Goal: Task Accomplishment & Management: Manage account settings

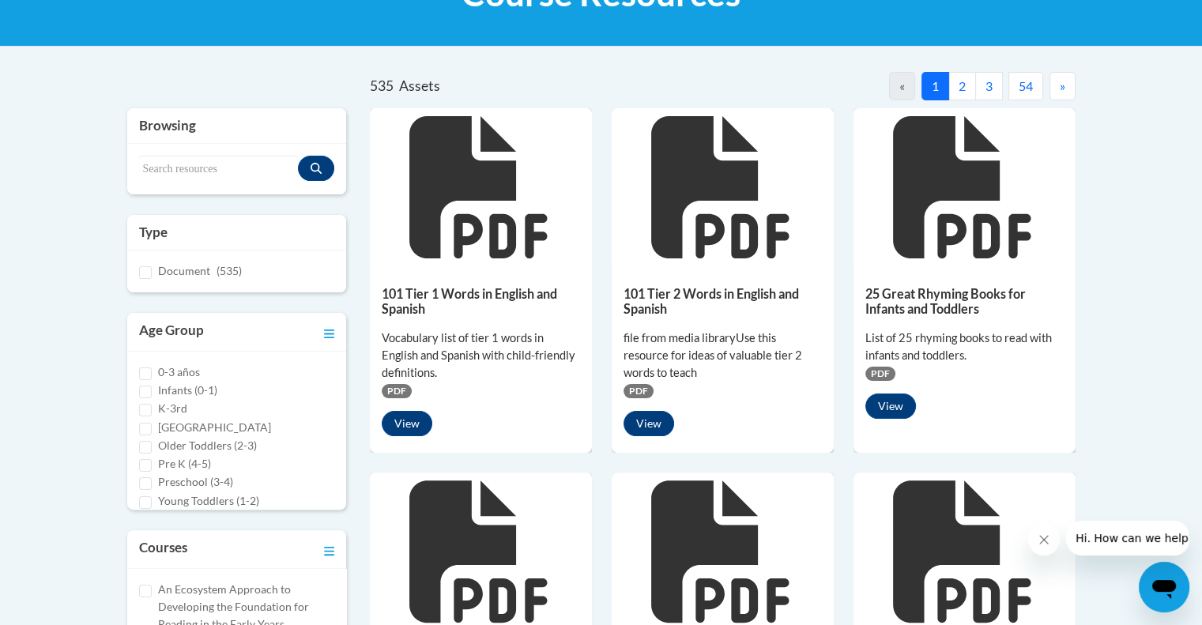
scroll to position [266, 0]
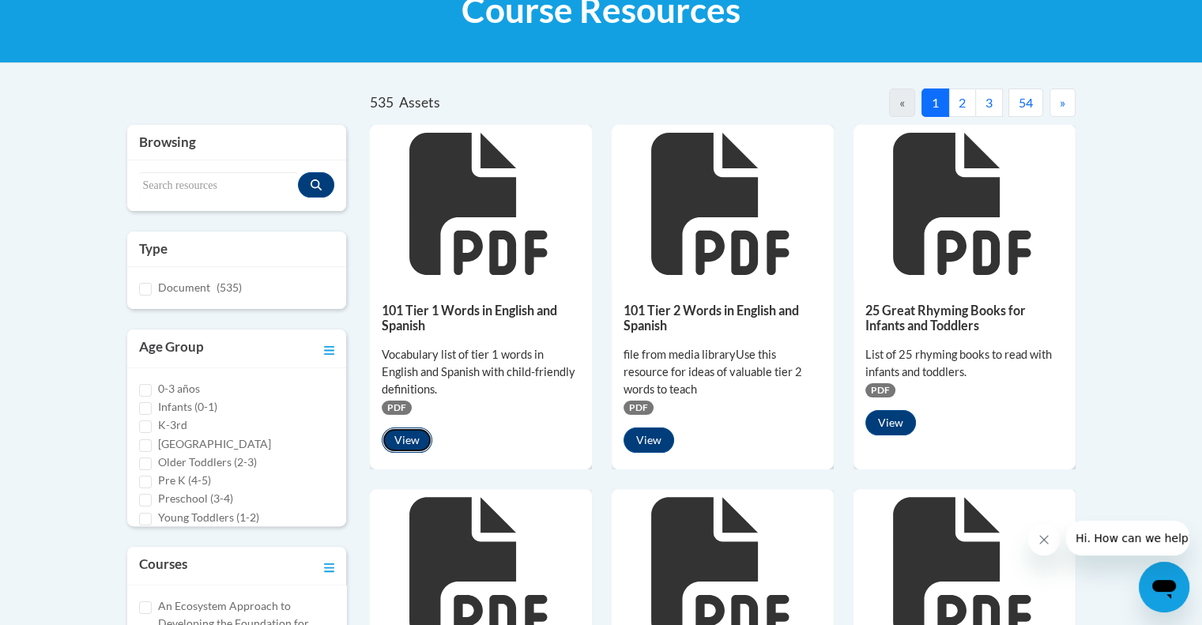
click at [412, 441] on button "View" at bounding box center [407, 439] width 51 height 25
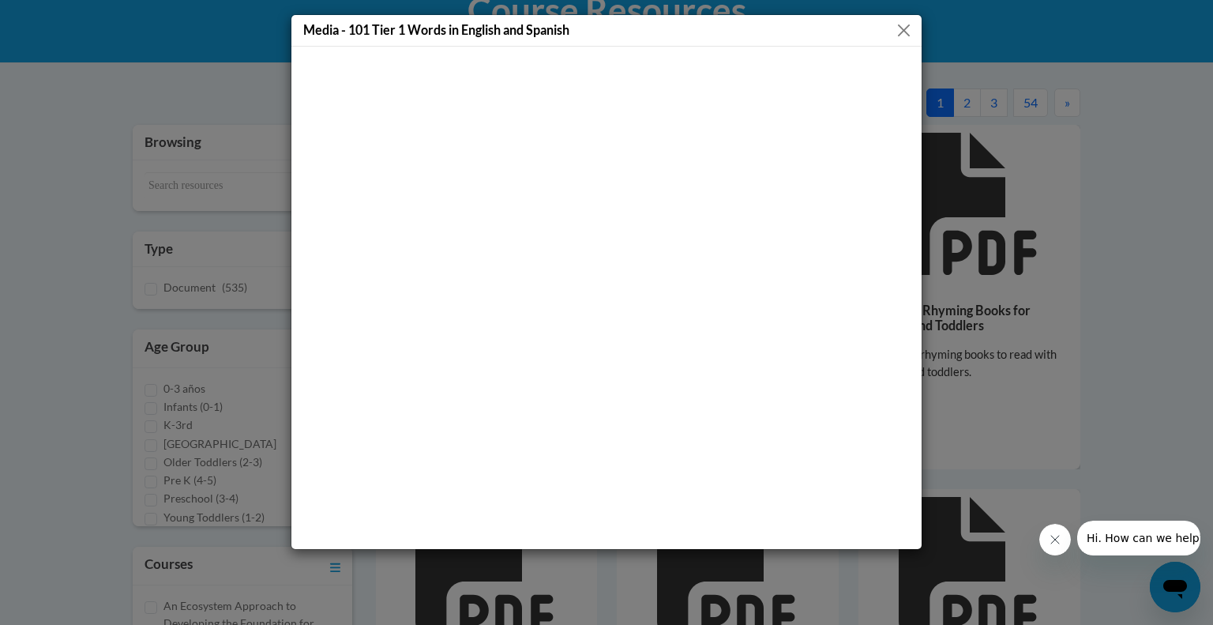
click at [903, 36] on button "Close" at bounding box center [904, 31] width 20 height 20
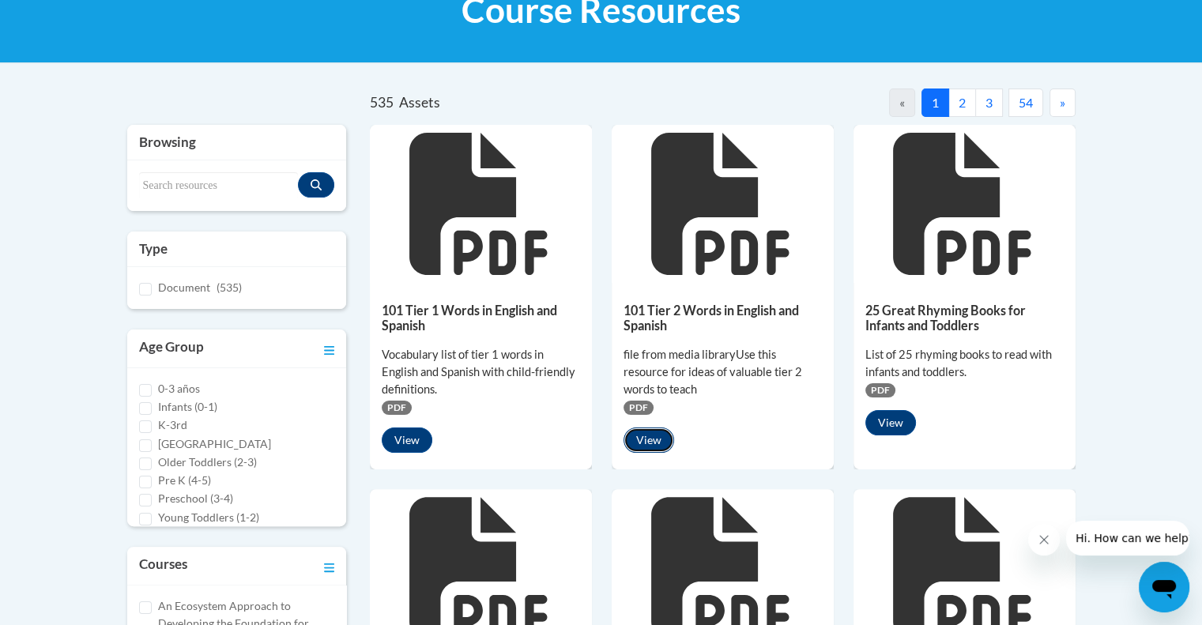
click at [650, 438] on button "View" at bounding box center [648, 439] width 51 height 25
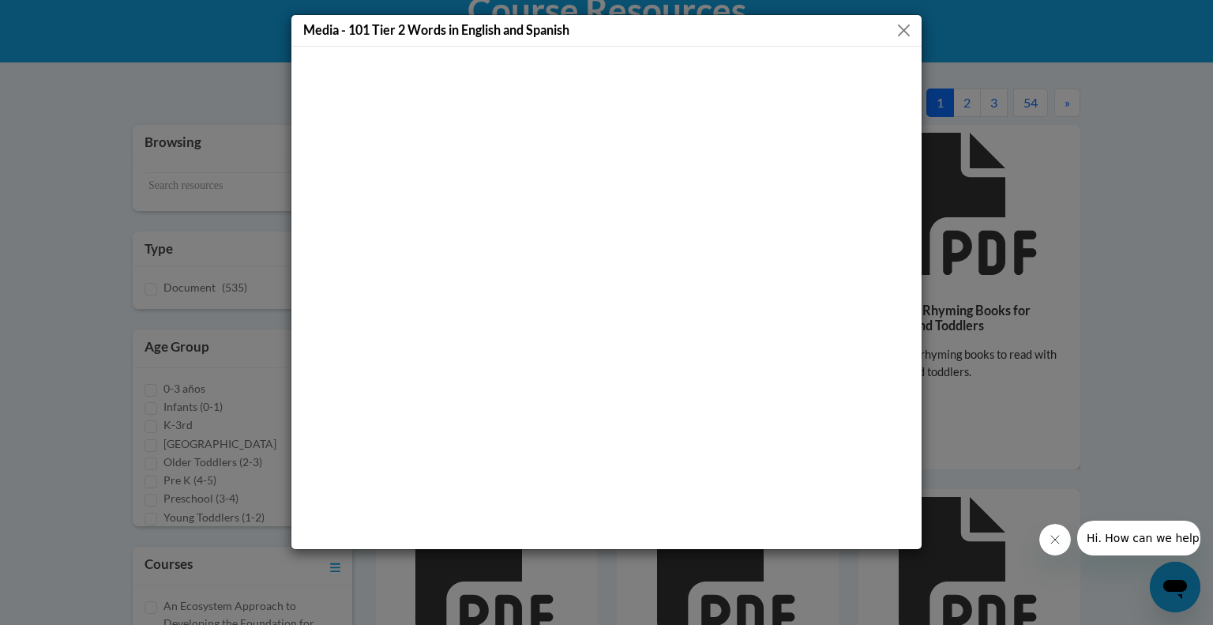
drag, startPoint x: 905, startPoint y: 28, endPoint x: 932, endPoint y: 54, distance: 38.0
click at [932, 54] on div "Media - 101 Tier 2 Words in English and Spanish" at bounding box center [606, 312] width 1213 height 625
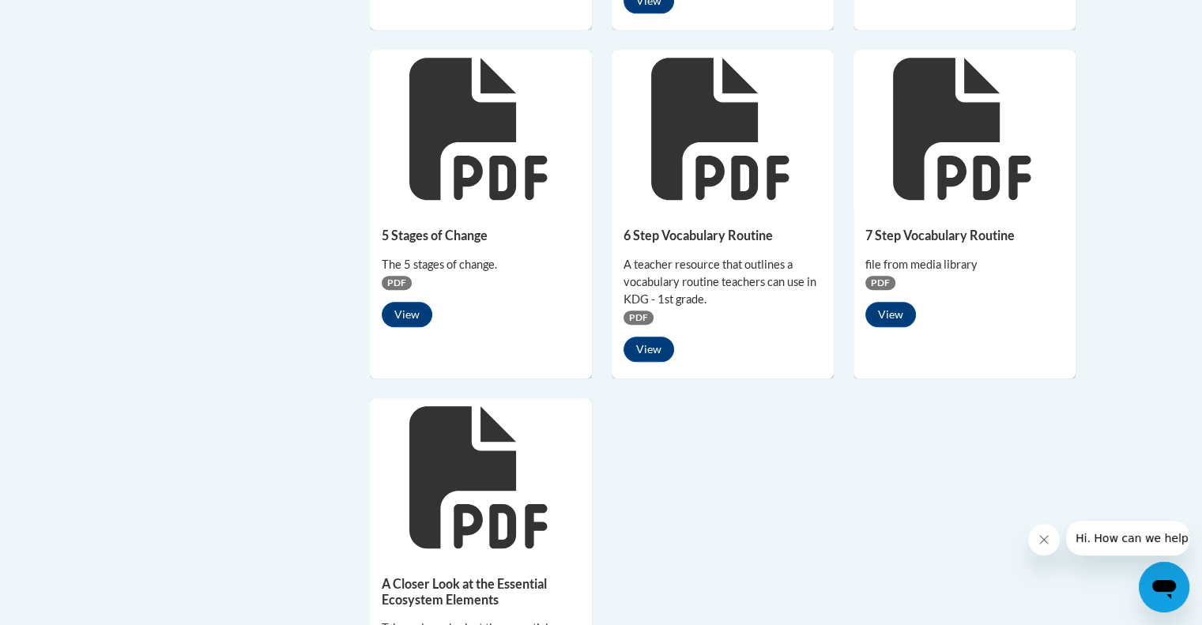
scroll to position [1071, 0]
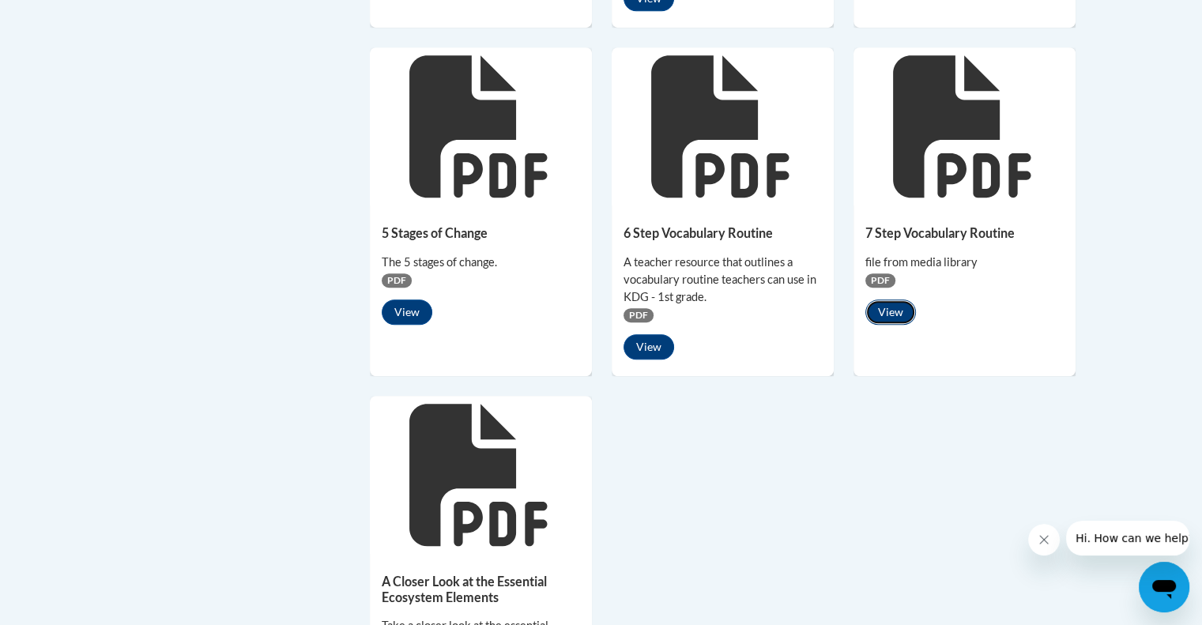
click at [887, 314] on button "View" at bounding box center [890, 311] width 51 height 25
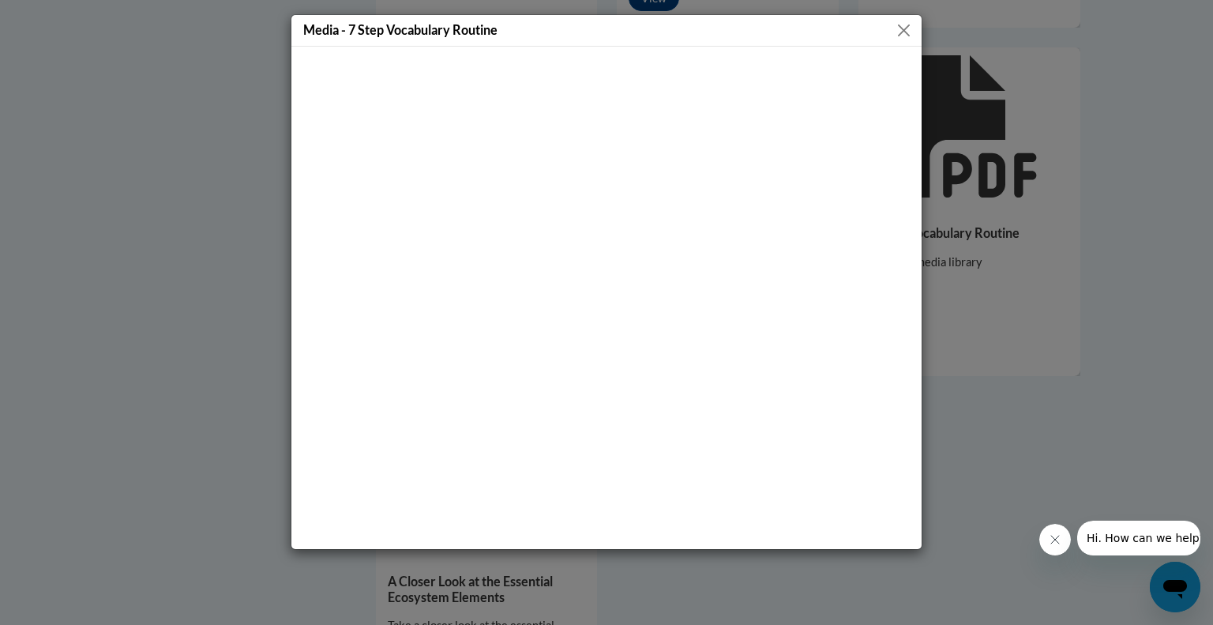
click at [907, 23] on button "Close" at bounding box center [904, 31] width 20 height 20
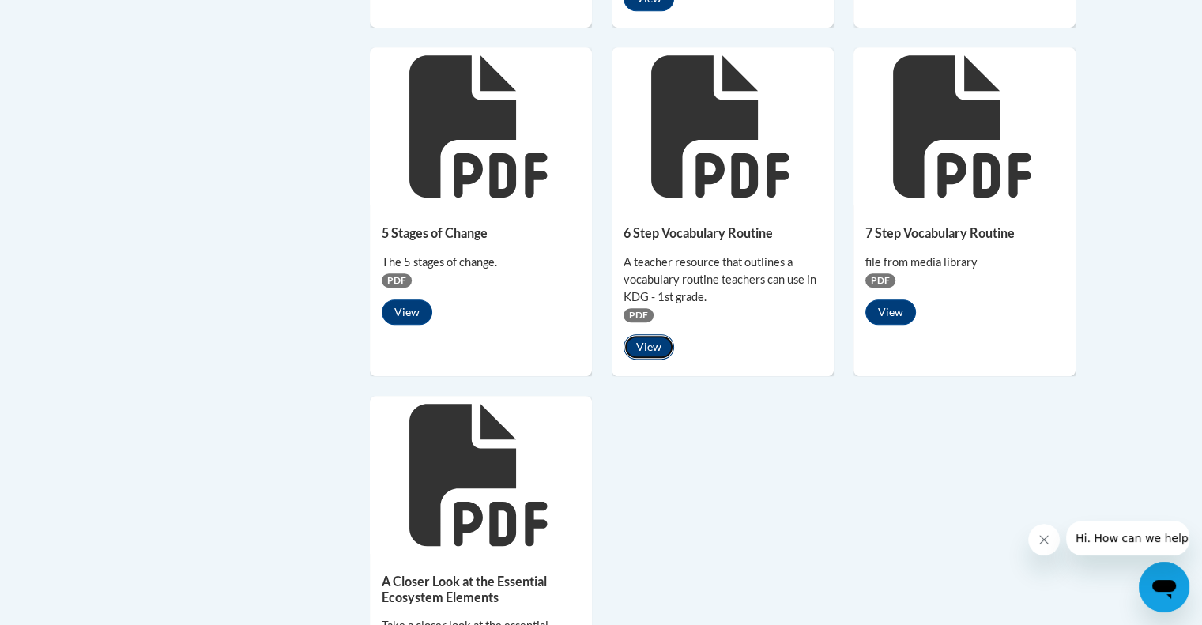
click at [664, 356] on button "View" at bounding box center [648, 346] width 51 height 25
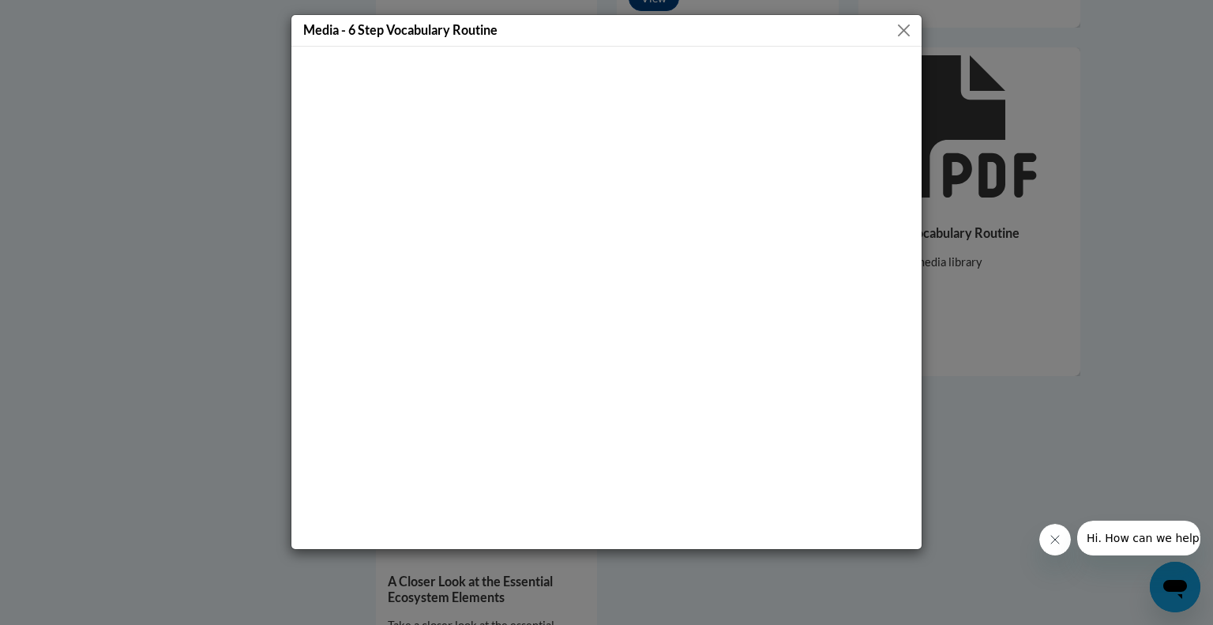
click at [908, 36] on button "Close" at bounding box center [904, 31] width 20 height 20
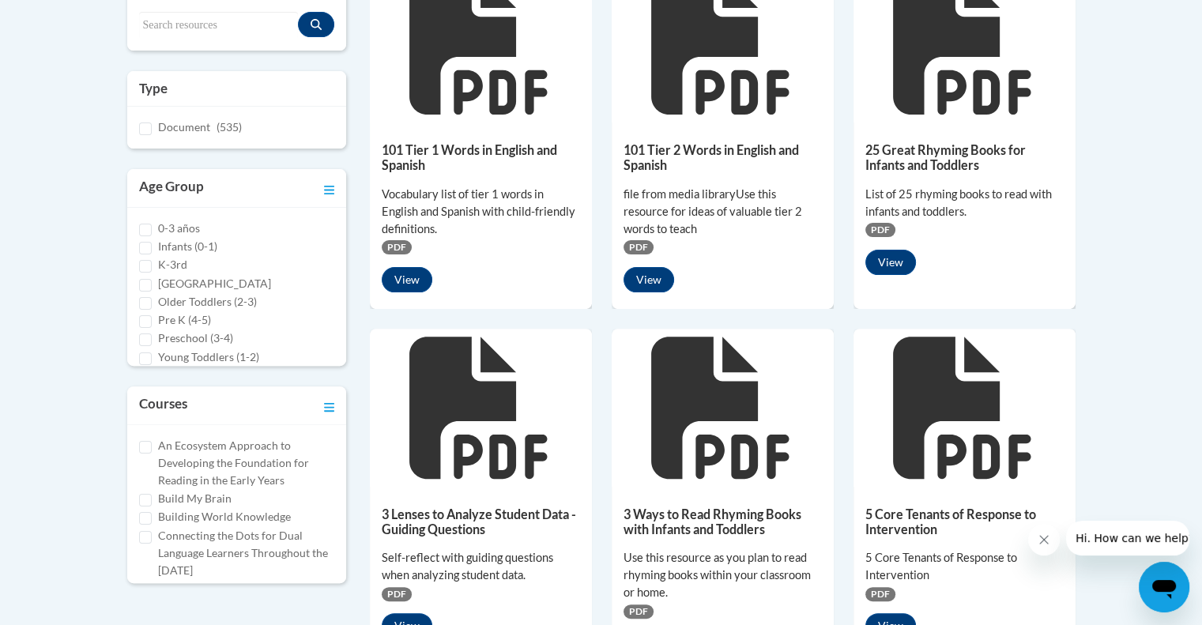
scroll to position [0, 0]
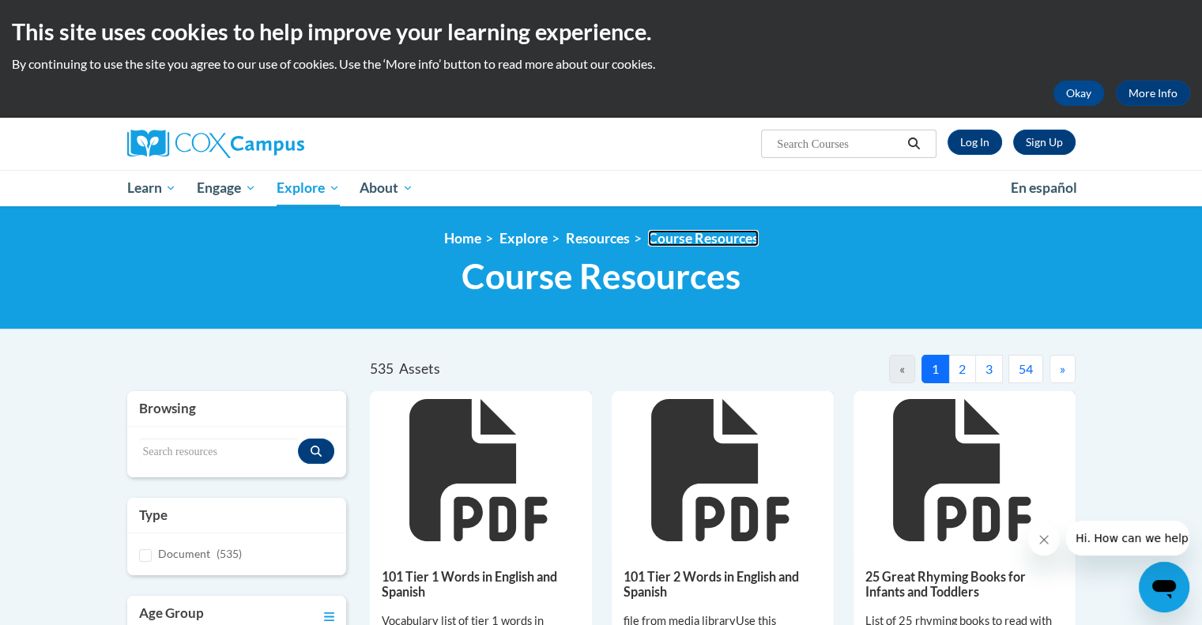
click at [689, 236] on link "Course Resources" at bounding box center [703, 238] width 111 height 17
click at [960, 370] on button "2" at bounding box center [962, 369] width 28 height 28
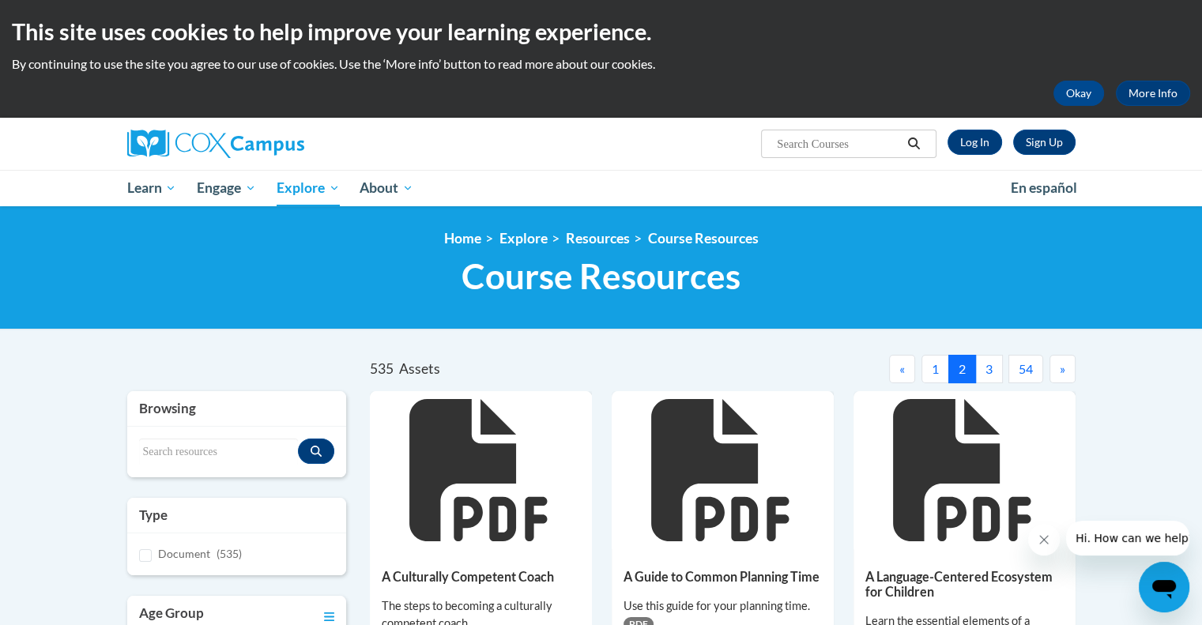
click at [984, 372] on button "3" at bounding box center [989, 369] width 28 height 28
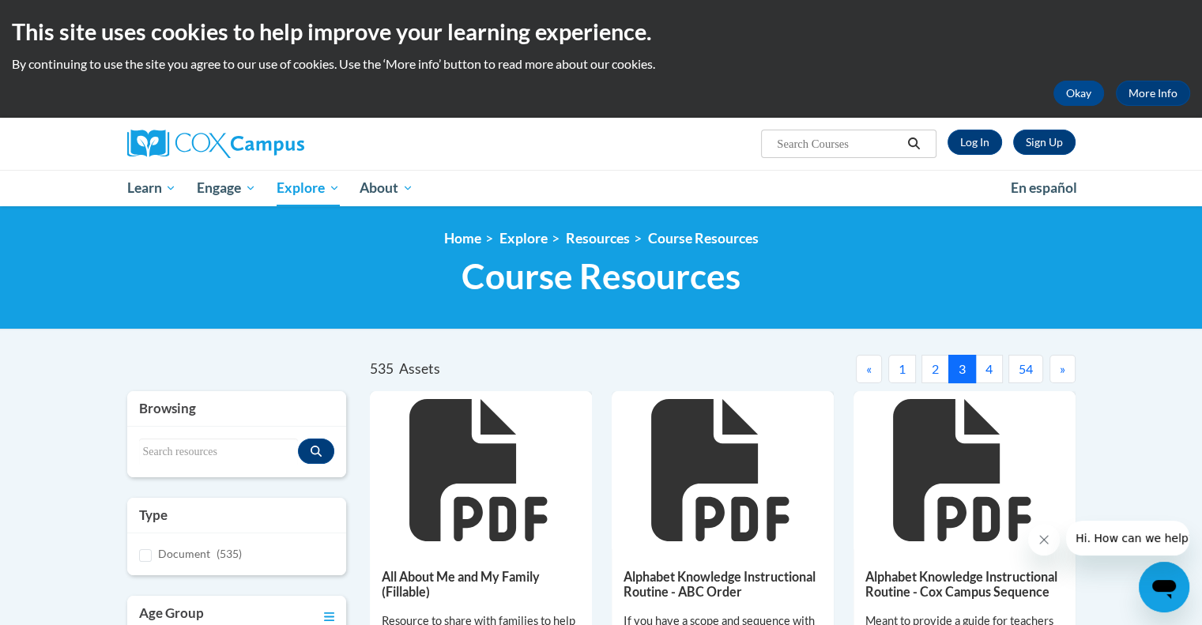
drag, startPoint x: 865, startPoint y: 145, endPoint x: 872, endPoint y: 158, distance: 15.2
click at [872, 158] on div "Sign Up Log In Search Search..." at bounding box center [600, 144] width 995 height 52
type input "phonics survey"
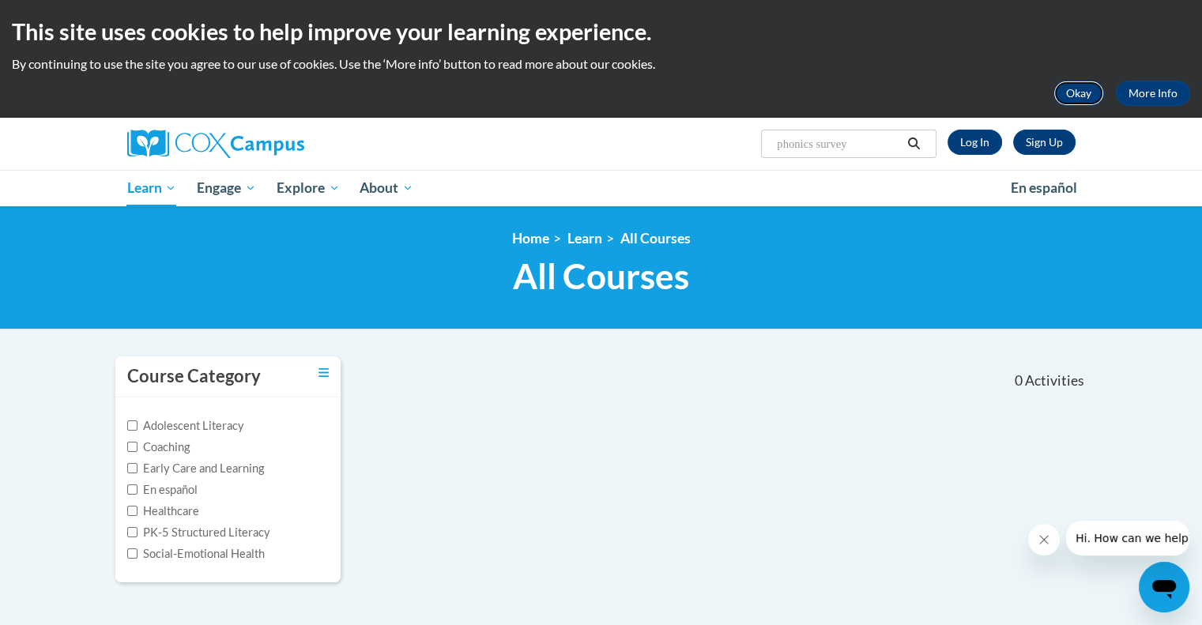
click at [1070, 103] on button "Okay" at bounding box center [1078, 93] width 51 height 25
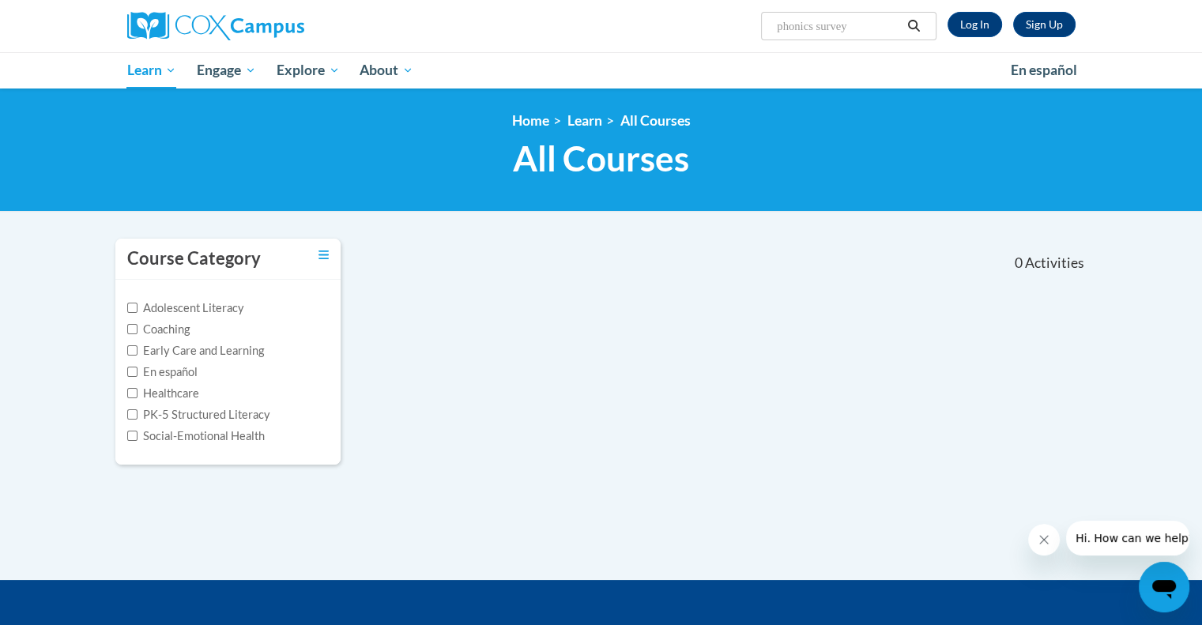
click at [876, 32] on input "phonics survey" at bounding box center [838, 26] width 126 height 19
type input "phonics"
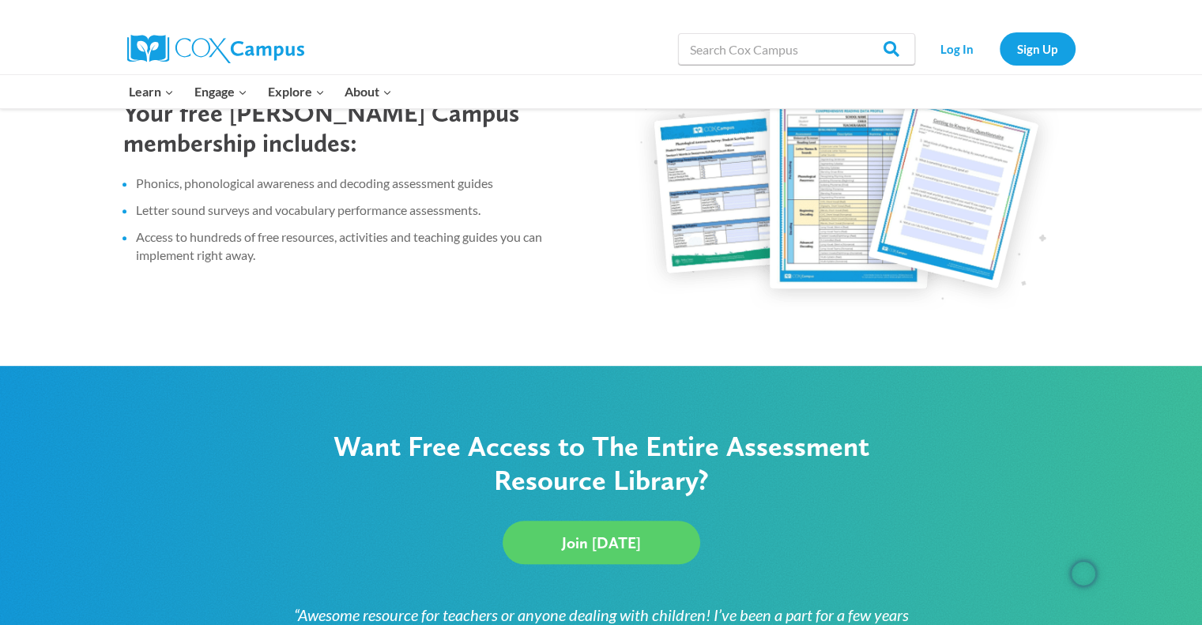
scroll to position [819, 0]
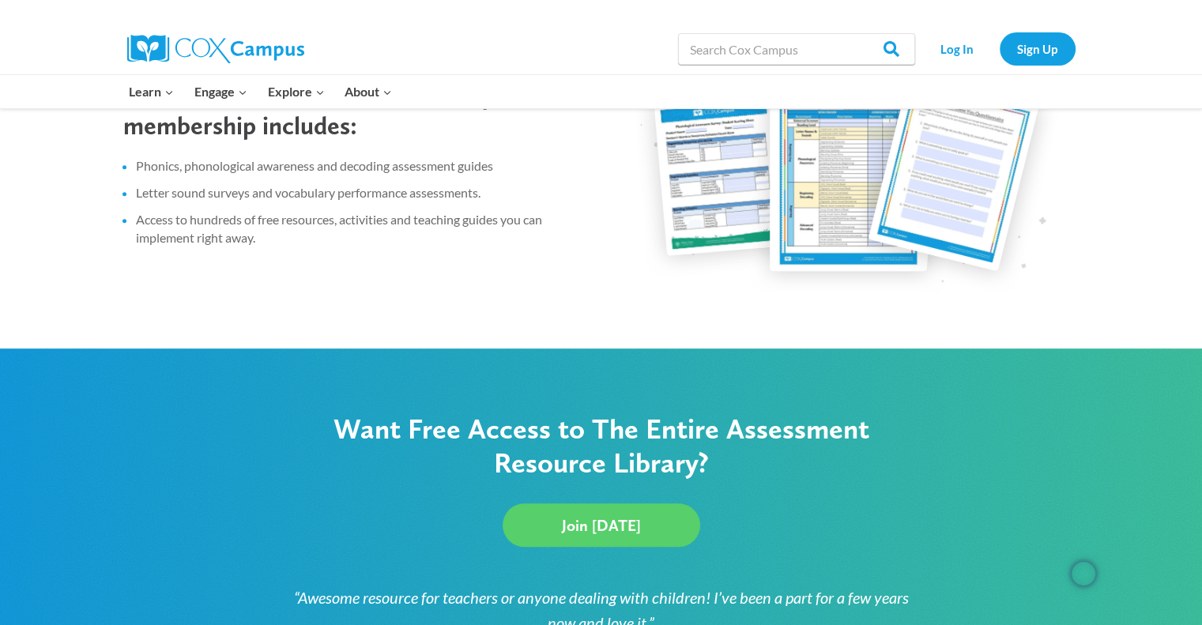
drag, startPoint x: 1172, startPoint y: 269, endPoint x: 1172, endPoint y: 281, distance: 11.9
click at [1172, 281] on div "Your free [PERSON_NAME] Campus membership includes: Phonics, phonological aware…" at bounding box center [601, 183] width 1202 height 332
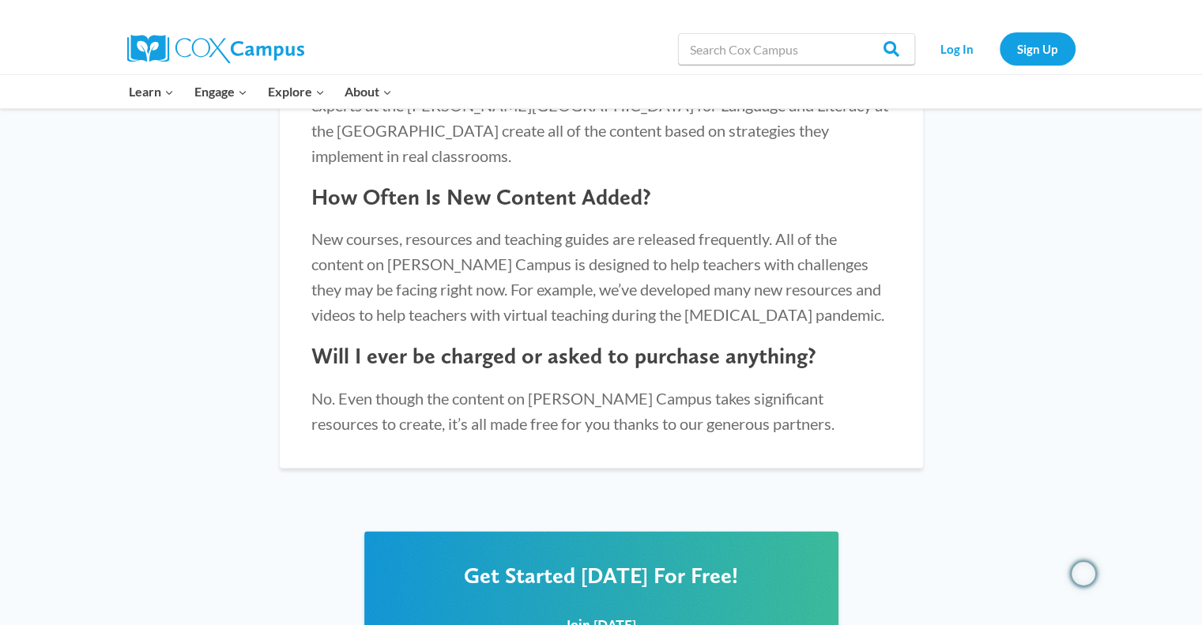
scroll to position [1795, 0]
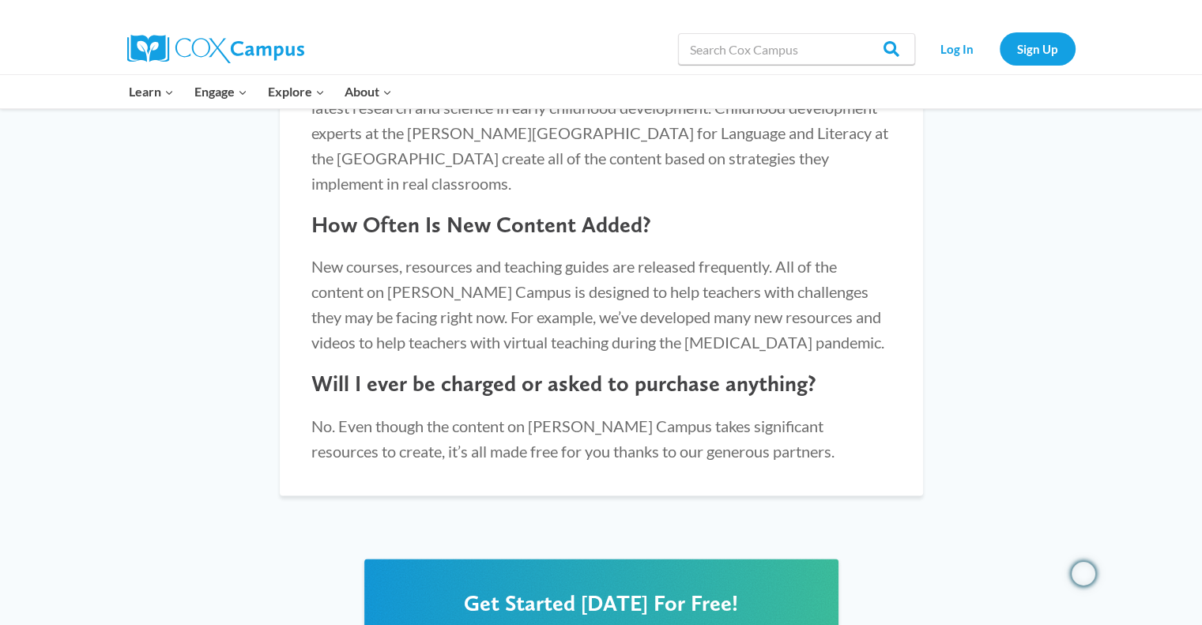
click at [949, 122] on div "FAQs How Is All Of This Free? Everything on the Cox Campus is available to you …" at bounding box center [601, 137] width 1202 height 779
click at [962, 52] on link "Log In" at bounding box center [957, 48] width 69 height 32
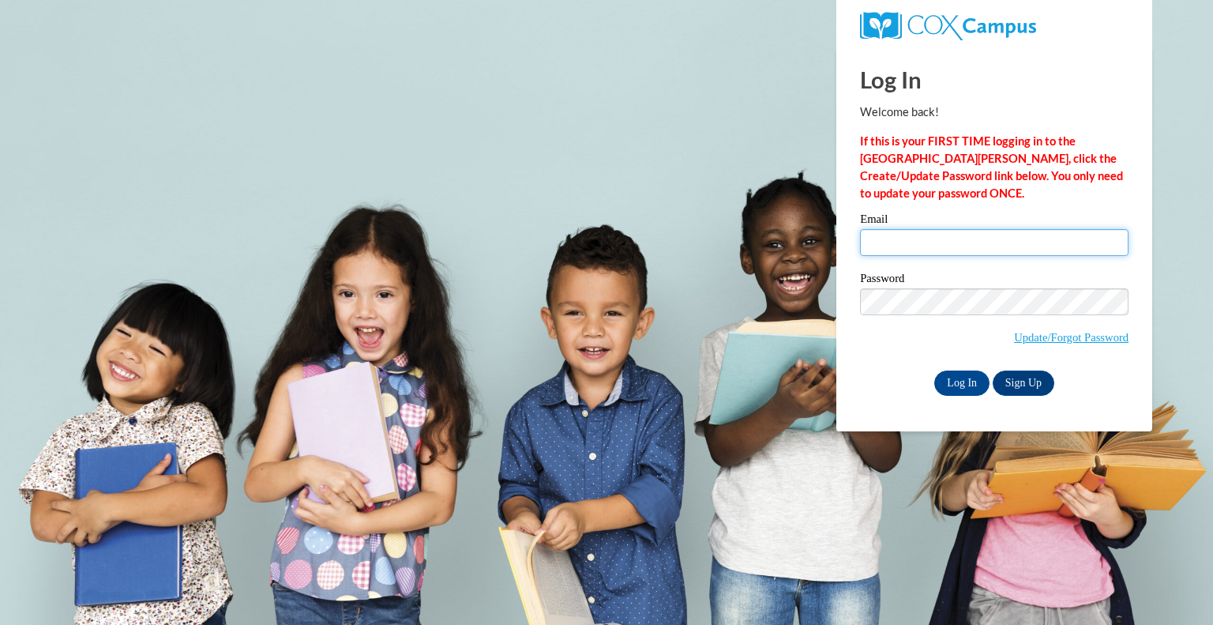
click at [959, 243] on input "Email" at bounding box center [994, 242] width 269 height 27
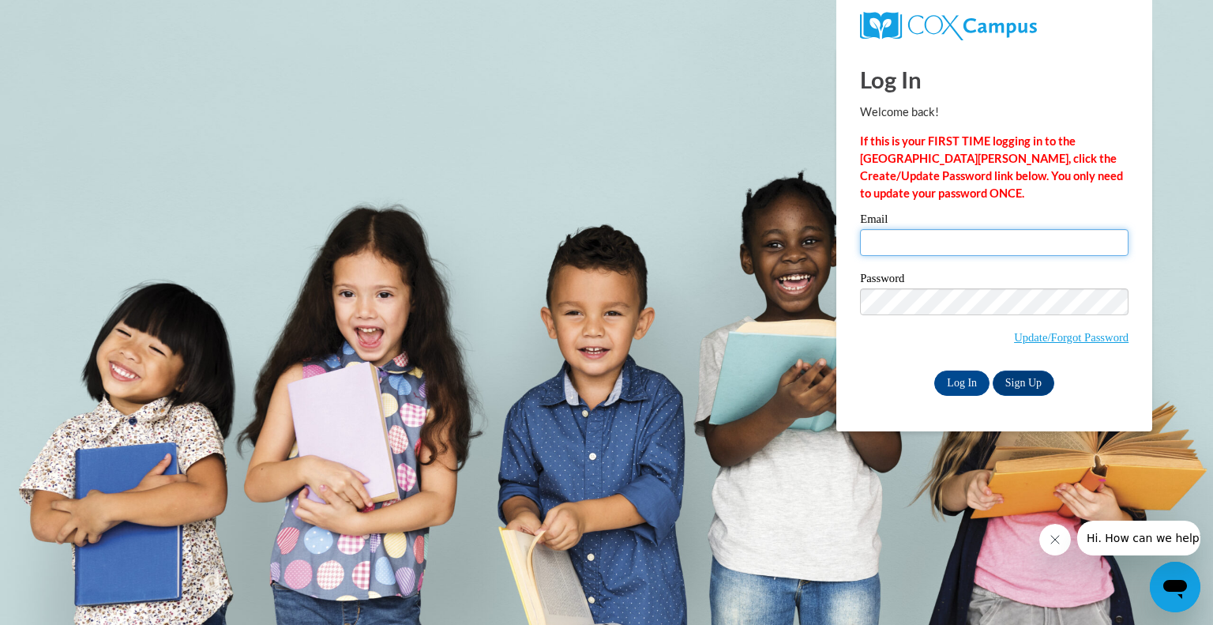
drag, startPoint x: 1002, startPoint y: 240, endPoint x: 1011, endPoint y: 243, distance: 10.0
click at [1011, 243] on input "Email" at bounding box center [994, 242] width 269 height 27
type input "[EMAIL_ADDRESS][DOMAIN_NAME]"
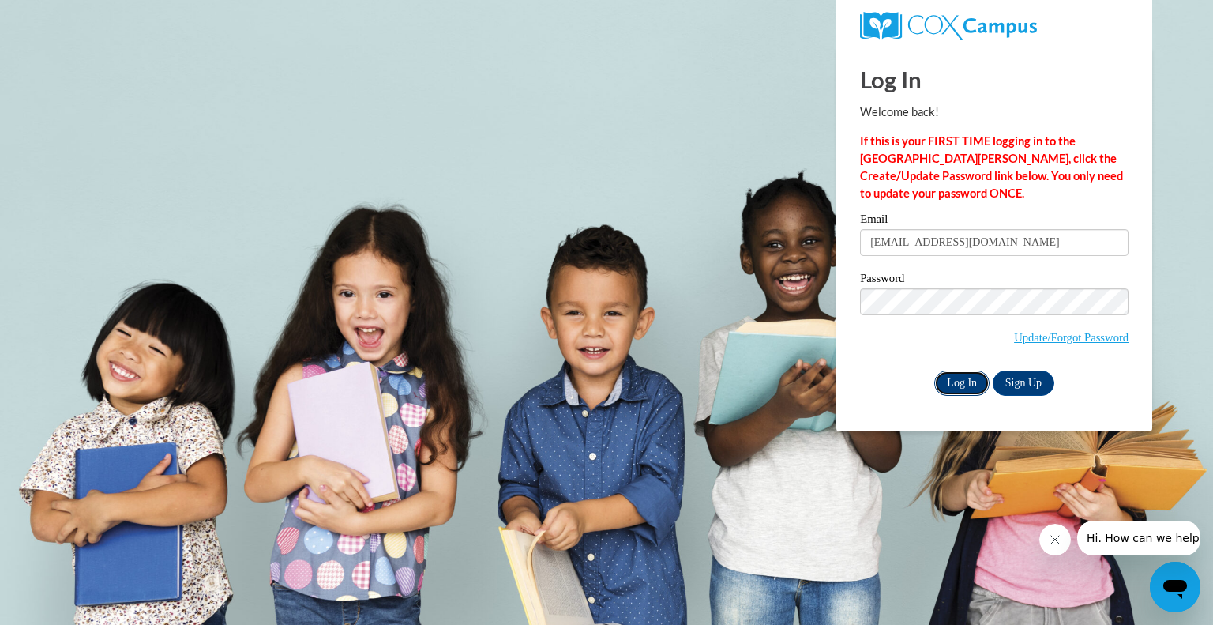
click at [961, 391] on input "Log In" at bounding box center [962, 383] width 55 height 25
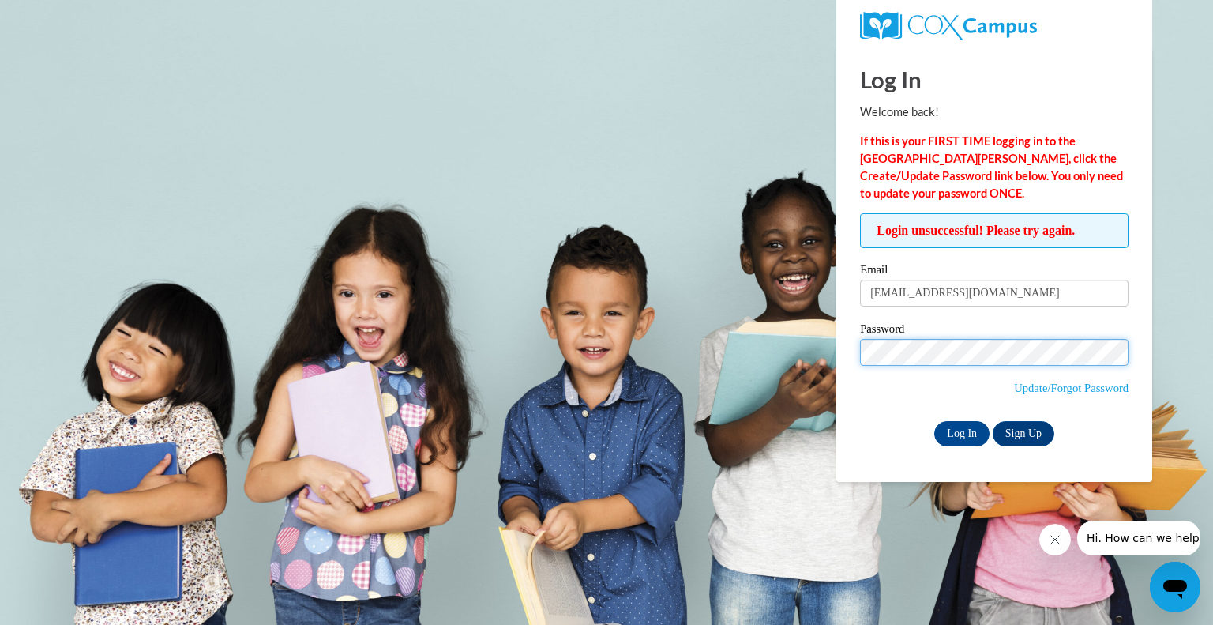
click at [935, 421] on input "Log In" at bounding box center [962, 433] width 55 height 25
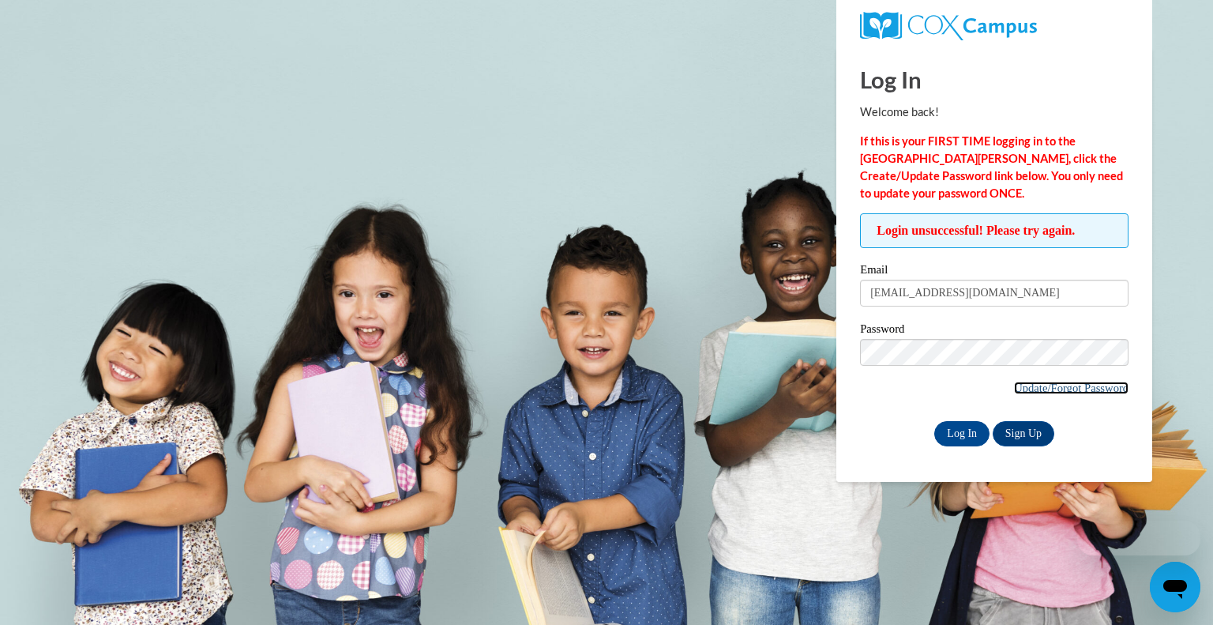
click at [1075, 388] on link "Update/Forgot Password" at bounding box center [1071, 388] width 115 height 13
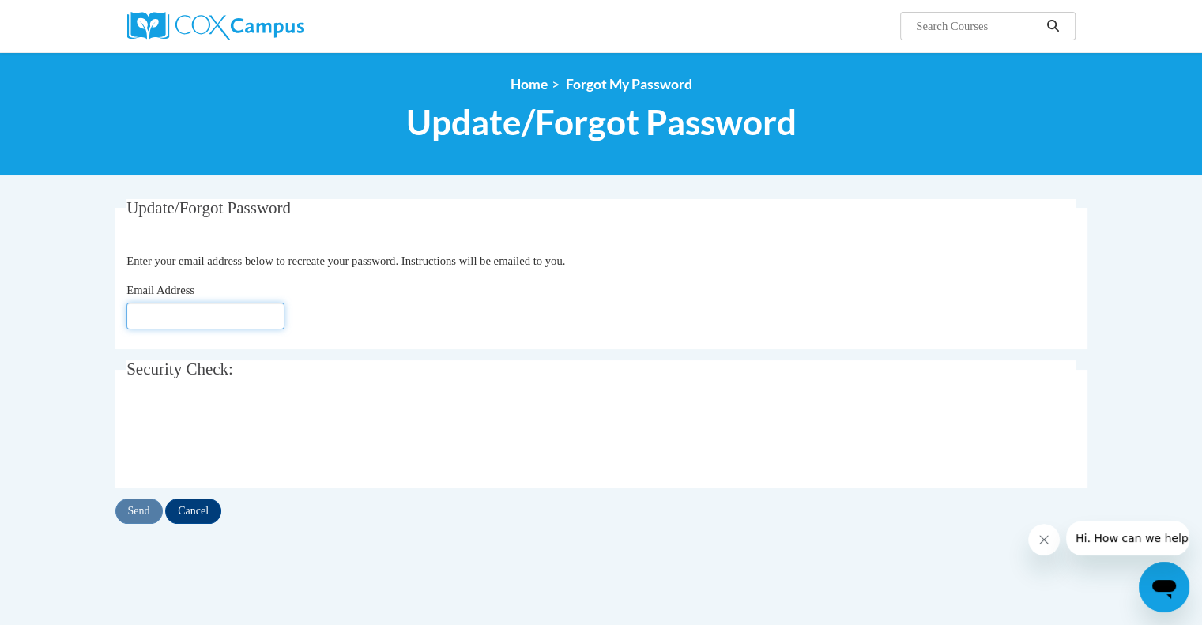
click at [238, 314] on input "Email Address" at bounding box center [205, 316] width 158 height 27
type input "[EMAIL_ADDRESS][DOMAIN_NAME]"
click at [142, 509] on input "Send" at bounding box center [138, 510] width 47 height 25
